Goal: Information Seeking & Learning: Learn about a topic

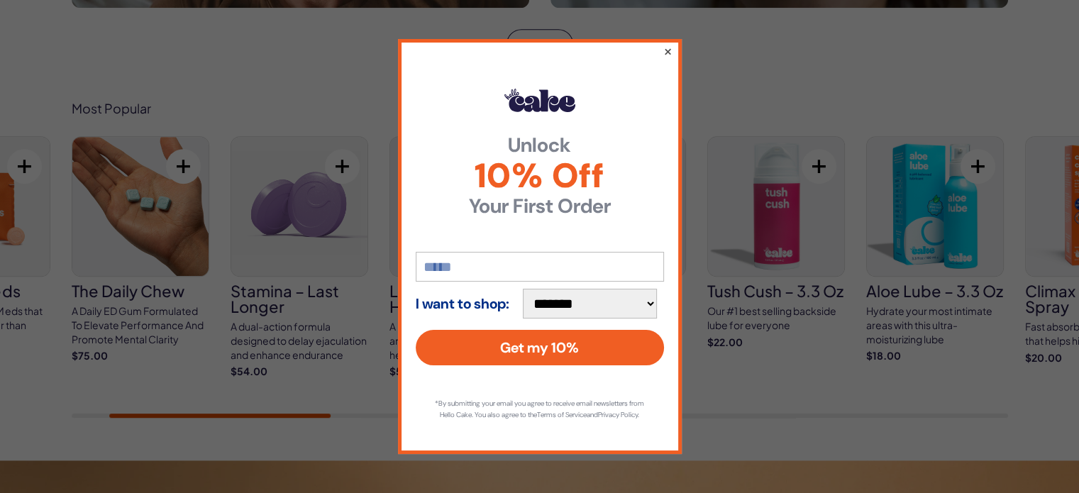
click at [670, 46] on button "×" at bounding box center [666, 51] width 9 height 17
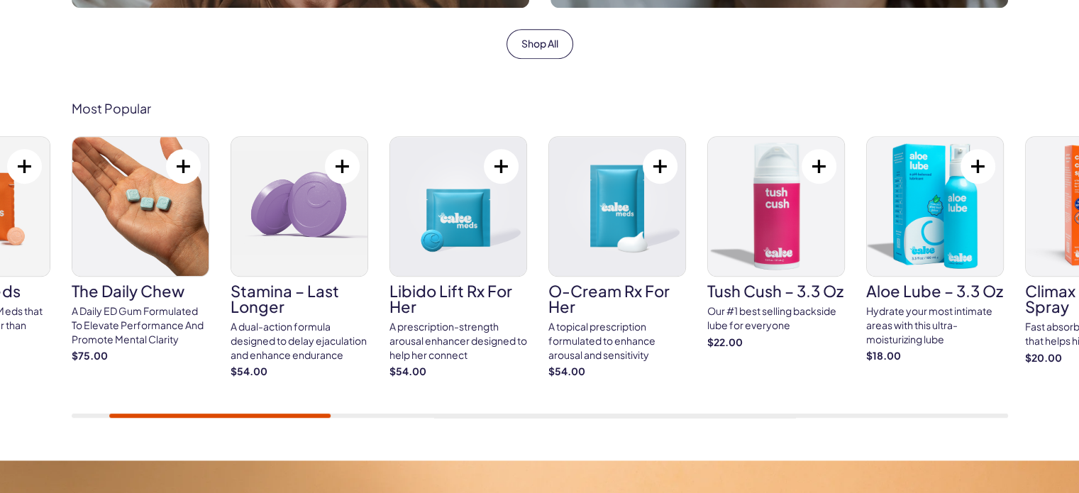
click at [294, 221] on img at bounding box center [299, 206] width 136 height 139
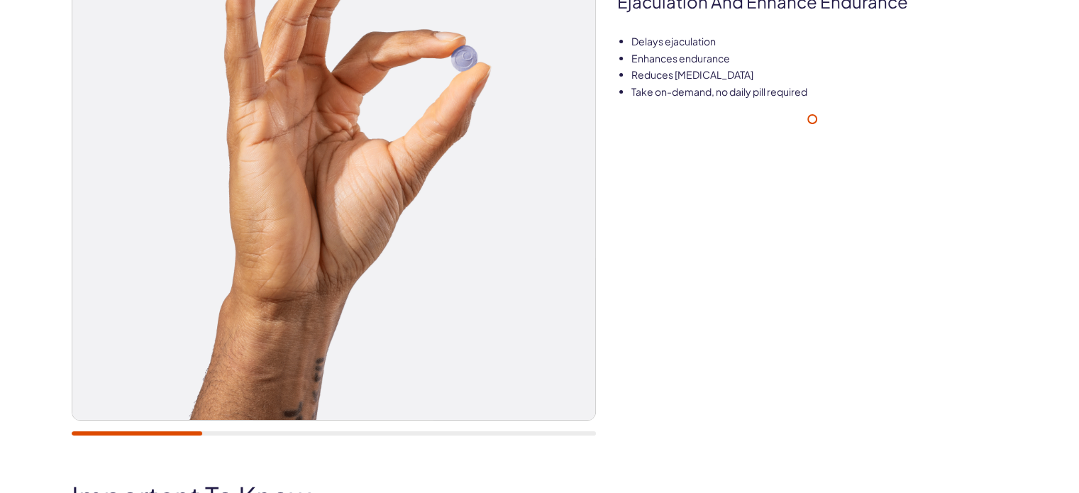
click at [425, 245] on img at bounding box center [333, 158] width 523 height 523
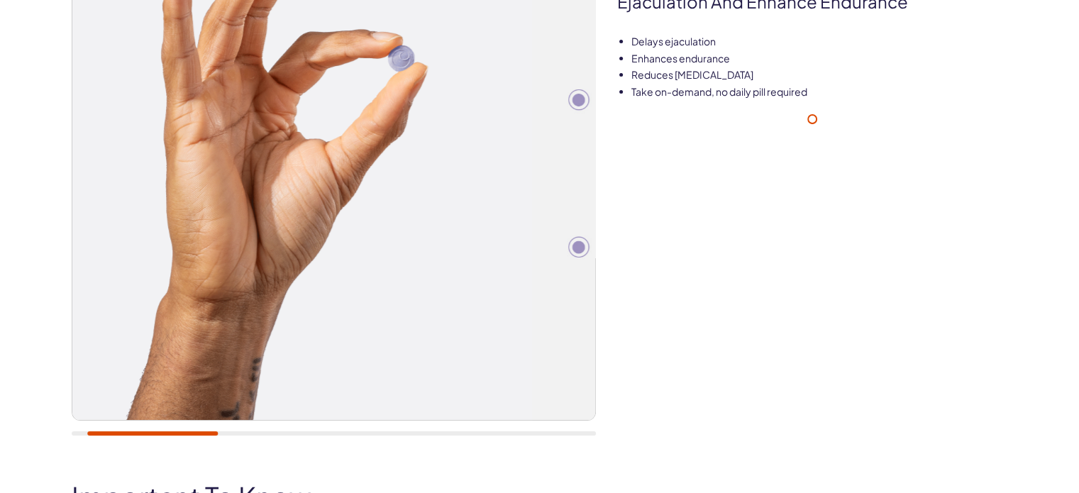
click at [282, 257] on img at bounding box center [270, 158] width 523 height 523
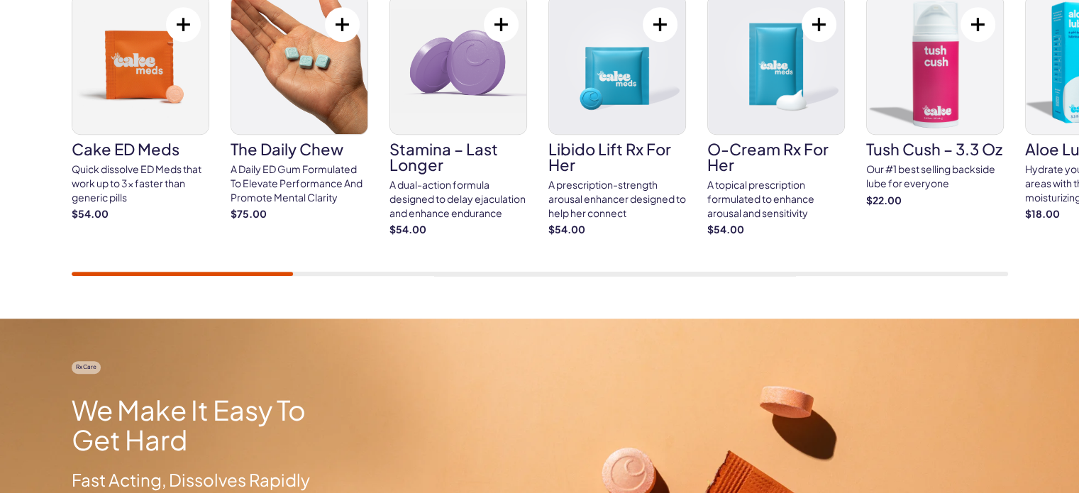
scroll to position [780, 0]
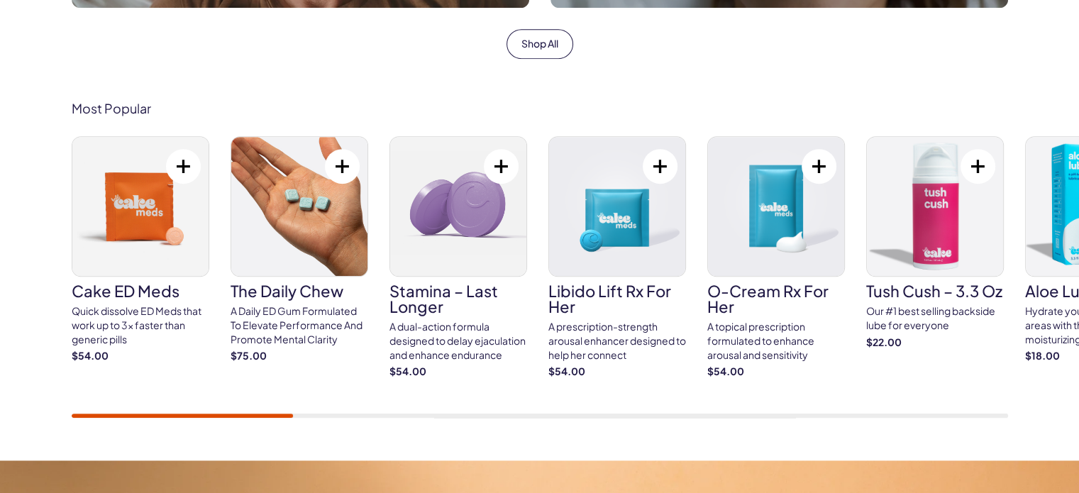
click at [419, 218] on img at bounding box center [458, 206] width 136 height 139
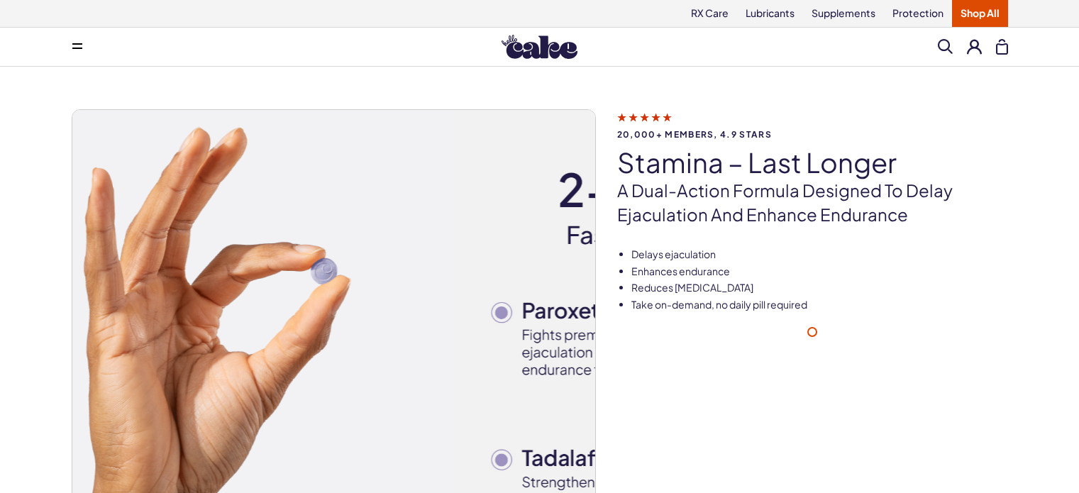
click at [181, 217] on img at bounding box center [193, 371] width 523 height 523
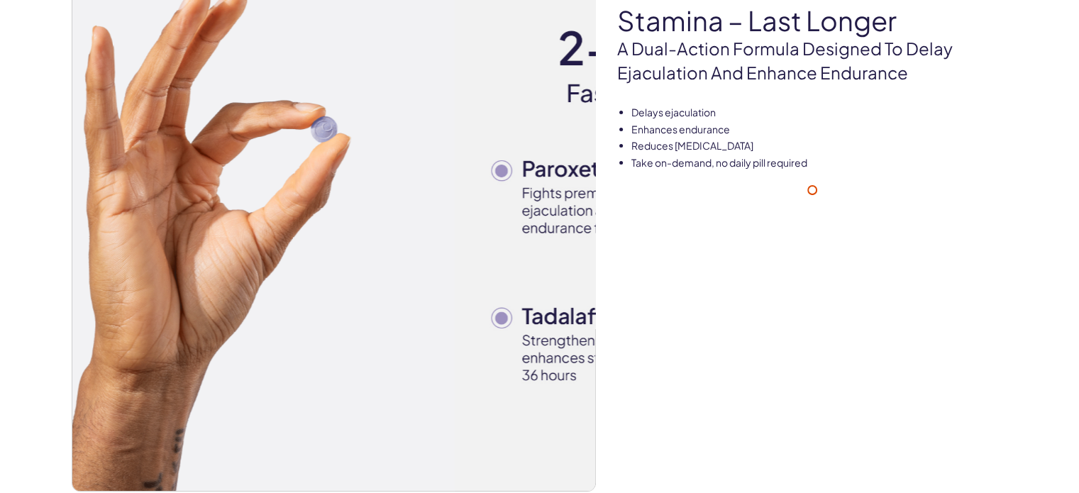
scroll to position [142, 0]
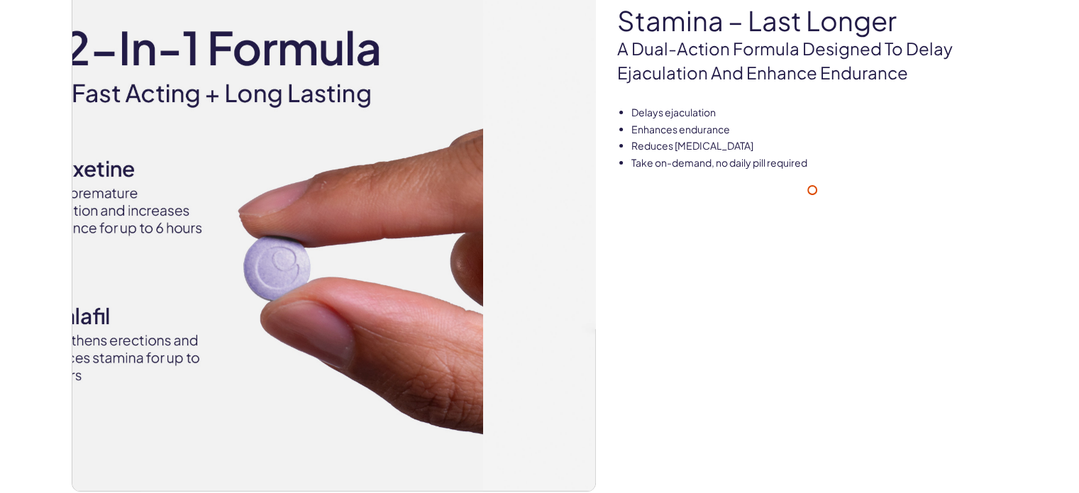
click at [210, 191] on img at bounding box center [221, 229] width 523 height 523
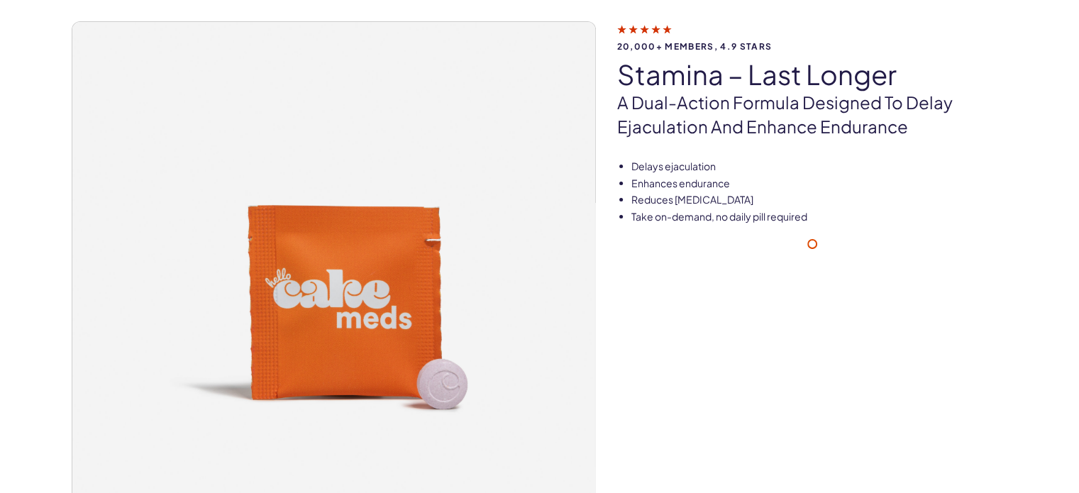
scroll to position [0, 0]
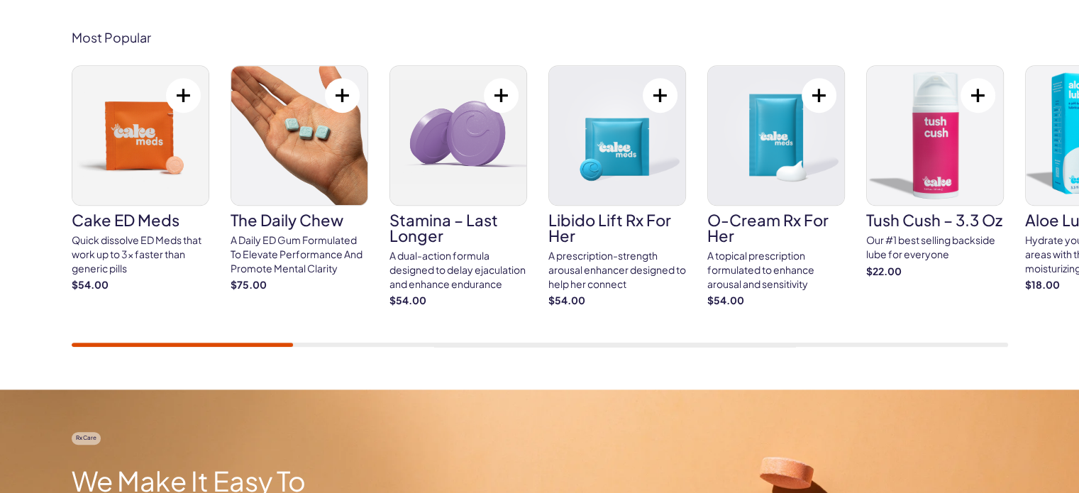
click at [108, 248] on div "Cake ED Meds Quick dissolve ED Meds that work up to 3x faster than generic pill…" at bounding box center [540, 206] width 936 height 282
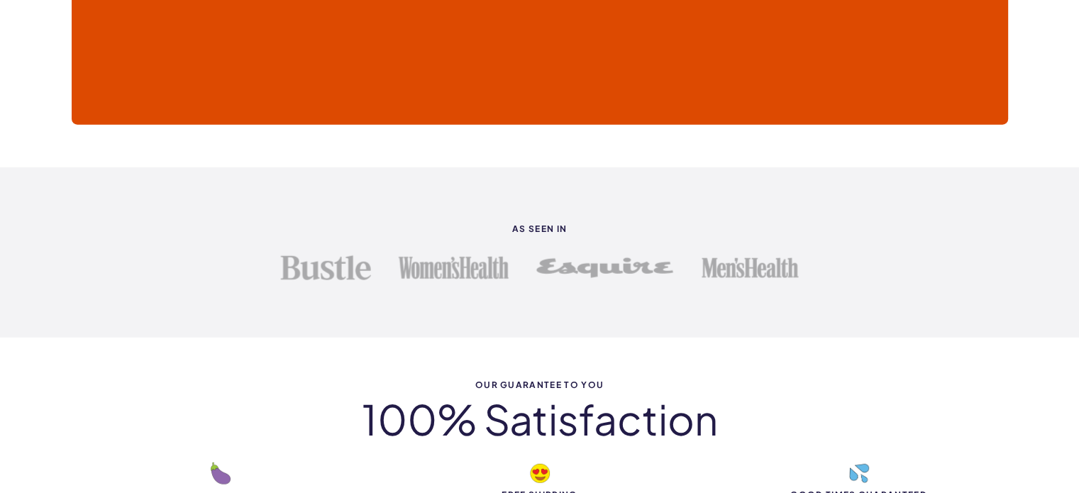
scroll to position [3829, 0]
